Goal: Task Accomplishment & Management: Complete application form

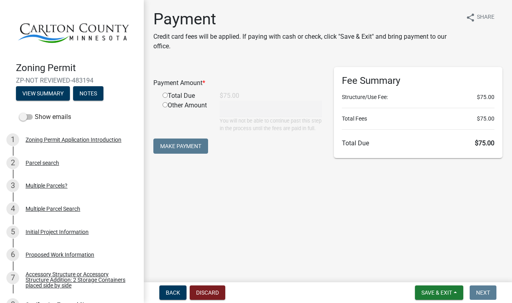
click at [164, 96] on input "radio" at bounding box center [165, 95] width 5 height 5
radio input "true"
type input "75"
click at [187, 152] on button "Make Payment" at bounding box center [180, 146] width 55 height 15
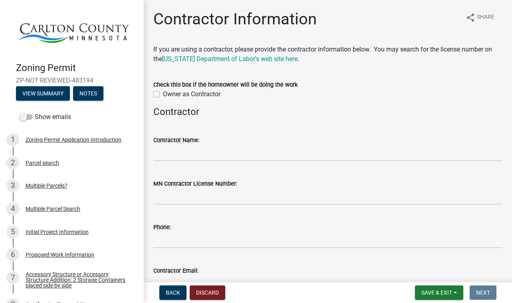
click at [163, 94] on label "Owner as Contractor" at bounding box center [192, 95] width 58 height 10
click at [163, 94] on input "Owner as Contractor" at bounding box center [165, 92] width 5 height 5
checkbox input "true"
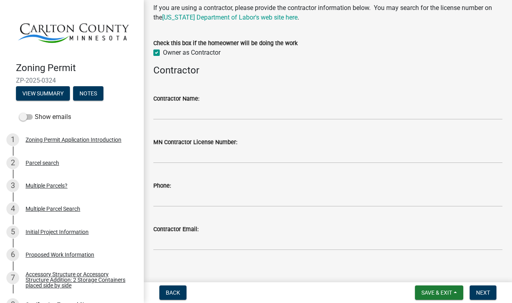
scroll to position [42, 0]
click at [487, 292] on span "Next" at bounding box center [483, 293] width 14 height 6
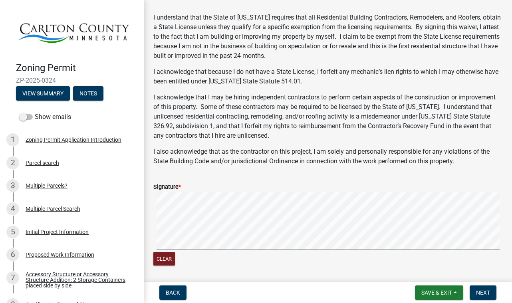
scroll to position [133, 0]
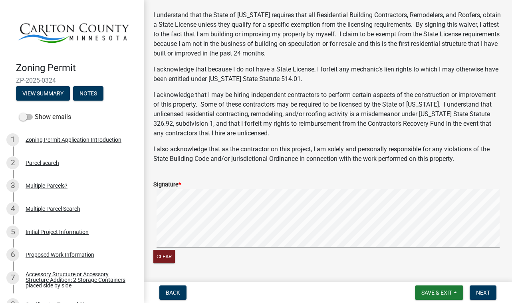
click at [257, 248] on signature-pad at bounding box center [327, 219] width 349 height 61
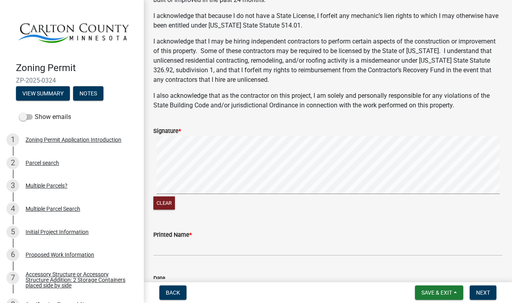
scroll to position [188, 0]
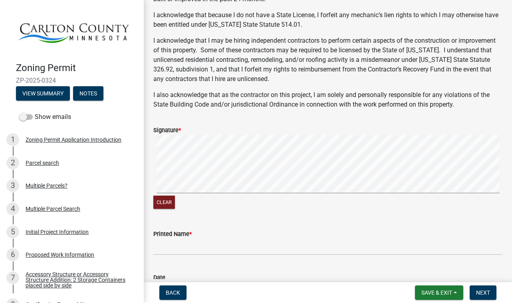
click at [309, 197] on div "Clear" at bounding box center [327, 173] width 349 height 76
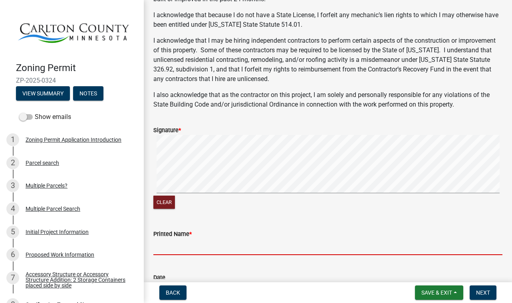
click at [165, 251] on input "Printed Name *" at bounding box center [327, 247] width 349 height 16
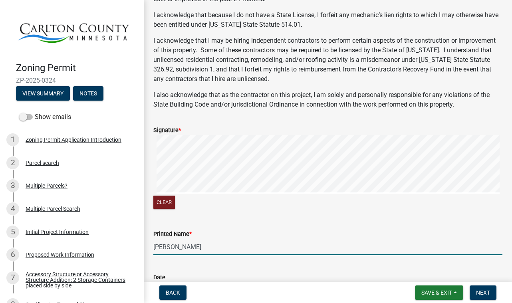
type input "[PERSON_NAME]"
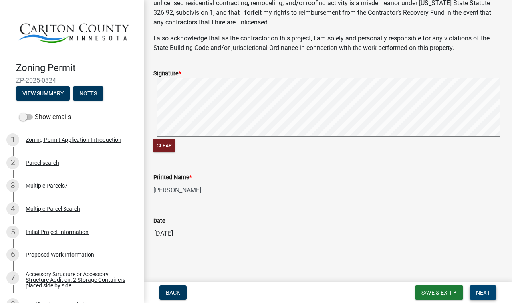
click at [481, 290] on span "Next" at bounding box center [483, 293] width 14 height 6
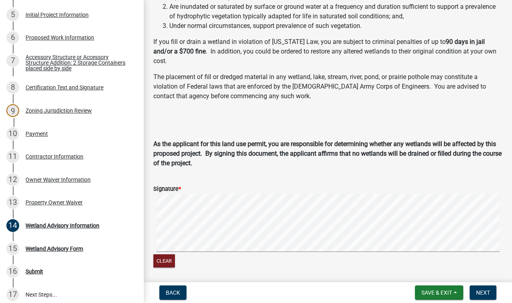
scroll to position [126, 0]
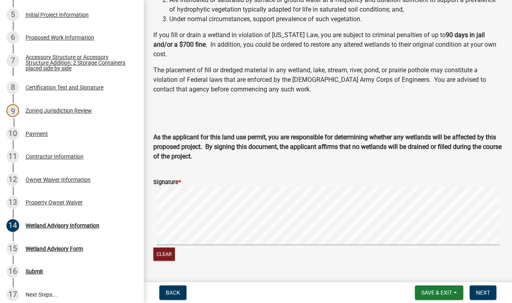
click at [258, 178] on form "Signature * Clear" at bounding box center [327, 215] width 349 height 95
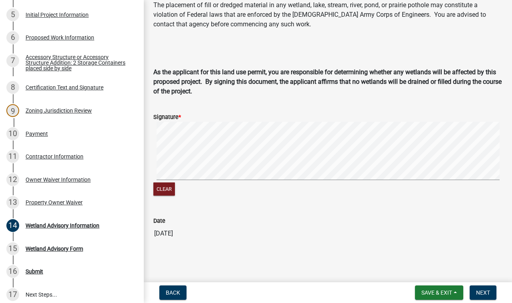
scroll to position [201, 0]
click at [249, 192] on div "Clear" at bounding box center [327, 160] width 349 height 76
click at [438, 186] on div "Clear" at bounding box center [327, 160] width 349 height 76
click at [486, 290] on span "Next" at bounding box center [483, 293] width 14 height 6
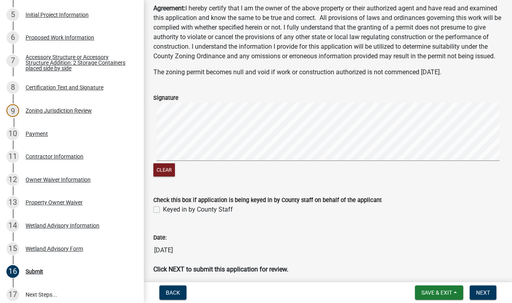
scroll to position [58, 0]
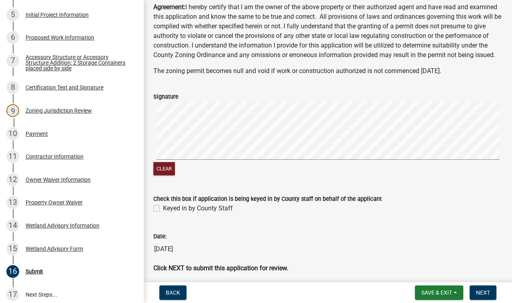
click at [234, 177] on div "Clear" at bounding box center [327, 139] width 349 height 76
click at [267, 176] on div "Clear" at bounding box center [327, 139] width 349 height 76
click at [412, 174] on div "Clear" at bounding box center [327, 139] width 349 height 76
click at [314, 176] on div "Clear" at bounding box center [327, 139] width 349 height 76
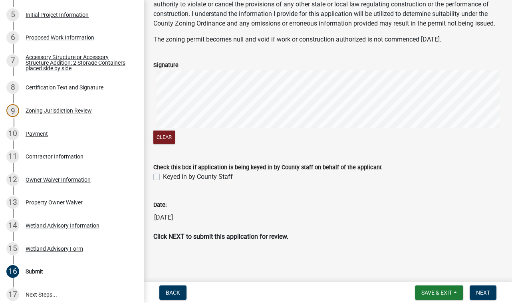
scroll to position [99, 0]
click at [483, 292] on span "Next" at bounding box center [483, 293] width 14 height 6
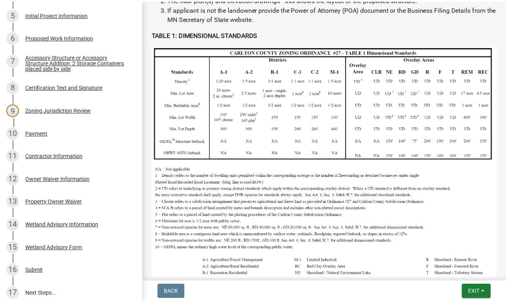
scroll to position [372, 0]
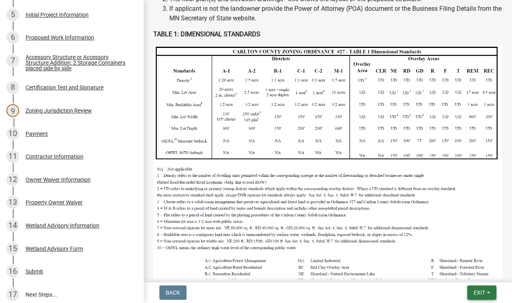
click at [478, 290] on span "Exit" at bounding box center [480, 293] width 12 height 6
click at [462, 271] on button "Save & Exit" at bounding box center [465, 272] width 64 height 19
